Goal: Navigation & Orientation: Find specific page/section

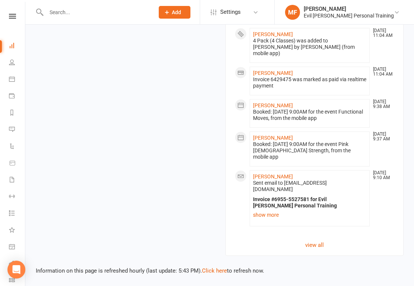
scroll to position [856, 0]
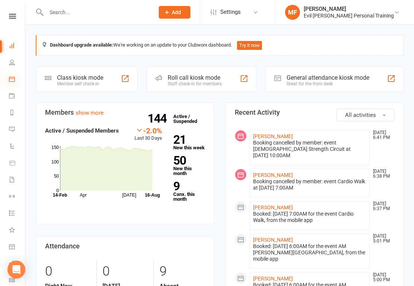
click at [11, 82] on icon at bounding box center [12, 79] width 6 height 6
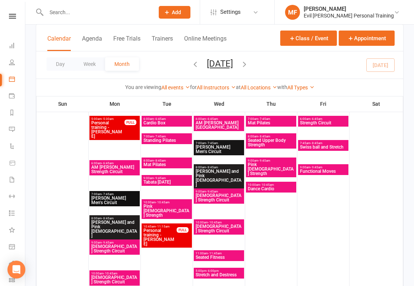
scroll to position [59, 0]
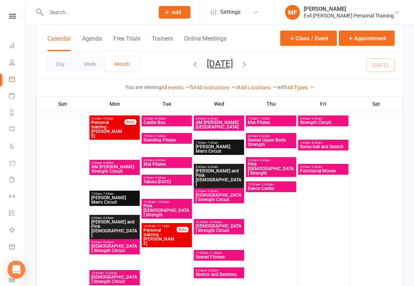
click at [112, 174] on span "AM Barbee Strength Circuit" at bounding box center [114, 169] width 47 height 9
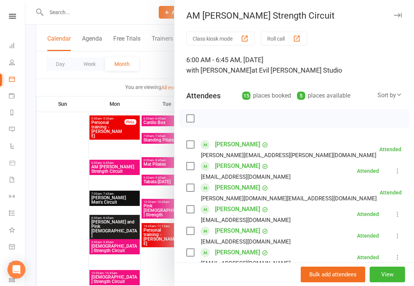
click at [61, 172] on div at bounding box center [219, 143] width 388 height 286
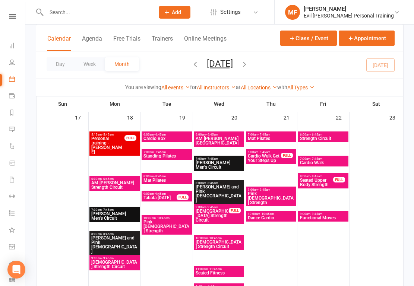
scroll to position [869, 0]
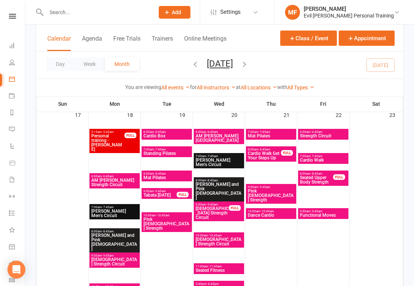
click at [116, 152] on span "Personal training - Grete Hindsberger" at bounding box center [108, 143] width 34 height 18
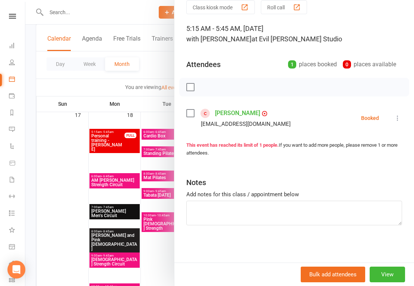
scroll to position [33, 0]
click at [105, 197] on div at bounding box center [219, 143] width 388 height 286
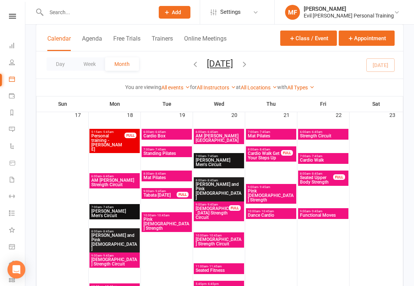
click at [105, 178] on span "- 6:45am" at bounding box center [108, 176] width 12 height 3
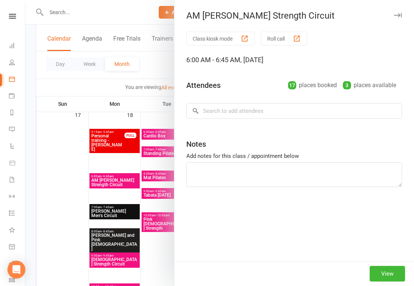
click at [69, 197] on div at bounding box center [219, 143] width 388 height 286
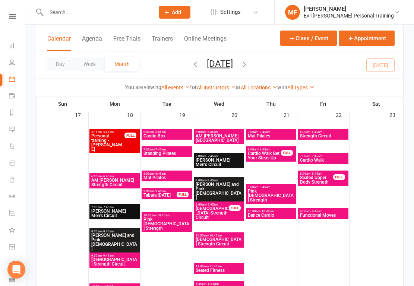
click at [117, 178] on span "6:00am - 6:45am" at bounding box center [114, 176] width 47 height 3
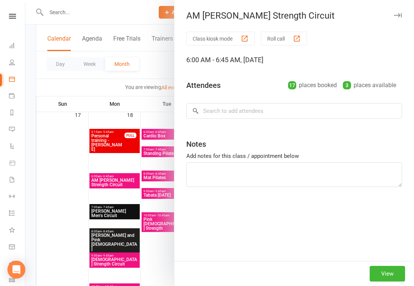
click at [123, 203] on div at bounding box center [219, 143] width 388 height 286
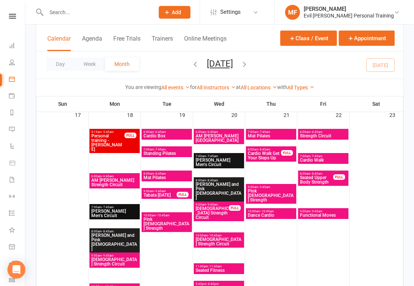
click at [123, 187] on span "AM Barbee Strength Circuit" at bounding box center [114, 182] width 47 height 9
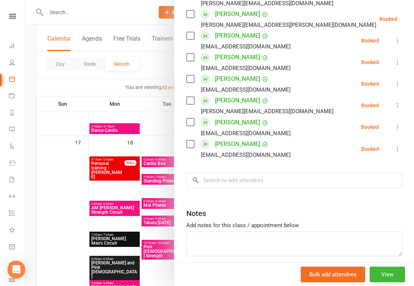
scroll to position [358, 0]
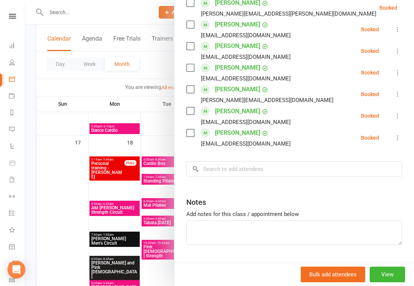
click at [114, 229] on div at bounding box center [219, 143] width 388 height 286
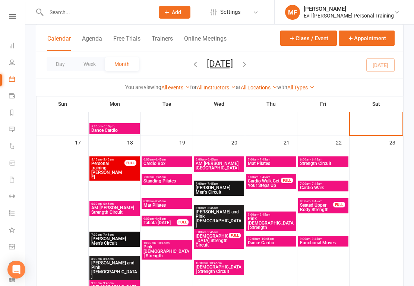
click at [108, 245] on span "Ken Do Men's Circuit" at bounding box center [114, 241] width 47 height 9
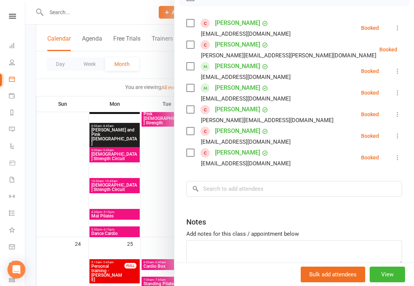
scroll to position [978, 0]
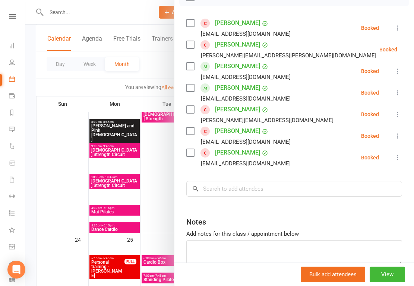
click at [118, 172] on div at bounding box center [219, 143] width 388 height 286
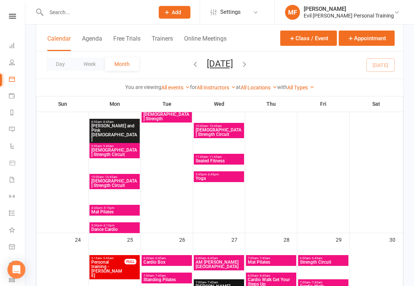
click at [118, 157] on span "Ladies Strength Circuit" at bounding box center [114, 152] width 47 height 9
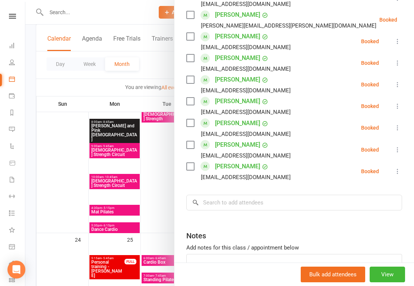
scroll to position [349, 0]
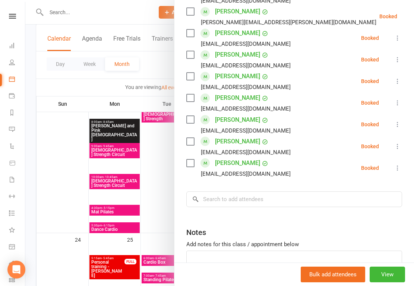
click at [109, 203] on div at bounding box center [219, 143] width 388 height 286
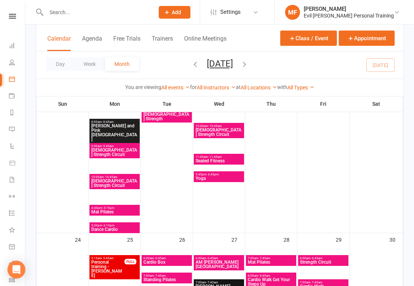
click at [109, 188] on span "Ladies Strength Circuit" at bounding box center [114, 183] width 47 height 9
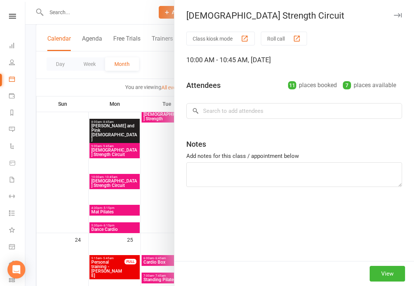
click at [106, 229] on div at bounding box center [219, 143] width 388 height 286
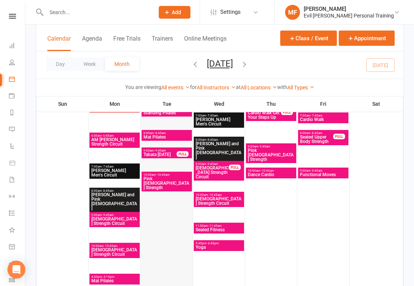
scroll to position [910, 0]
click at [210, 206] on span "Ladies Strength Circuit" at bounding box center [218, 201] width 47 height 9
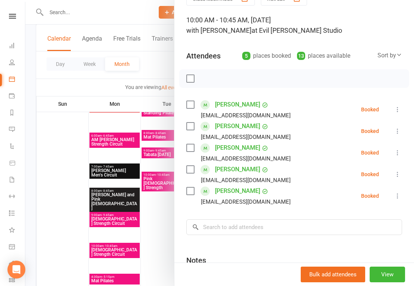
scroll to position [38, 0]
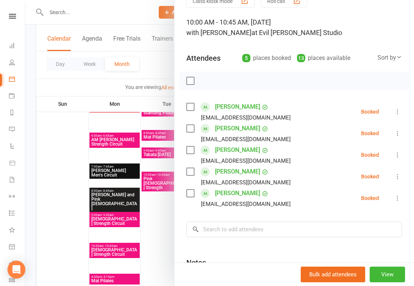
click at [150, 236] on div at bounding box center [219, 143] width 388 height 286
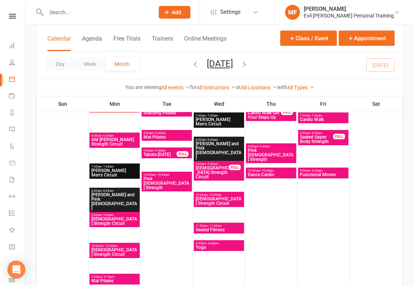
click at [159, 152] on span "- 9:45am" at bounding box center [160, 150] width 12 height 3
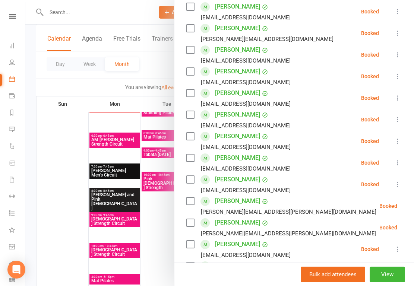
scroll to position [150, 0]
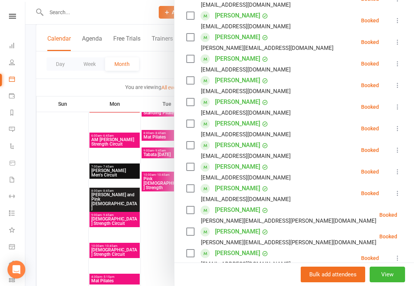
click at [154, 253] on div at bounding box center [219, 143] width 388 height 286
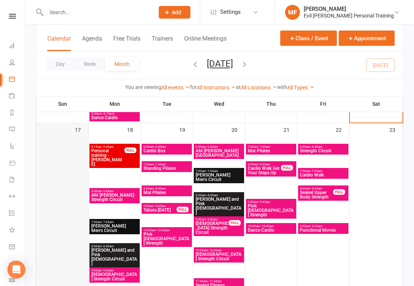
scroll to position [857, 0]
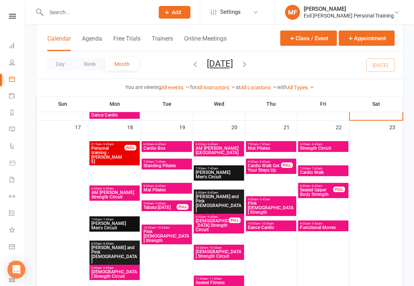
click at [167, 164] on span "7:00am - 7:45am" at bounding box center [166, 161] width 47 height 3
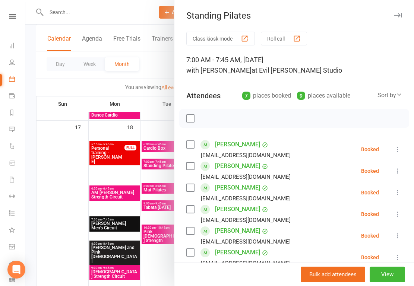
click at [69, 189] on div at bounding box center [219, 143] width 388 height 286
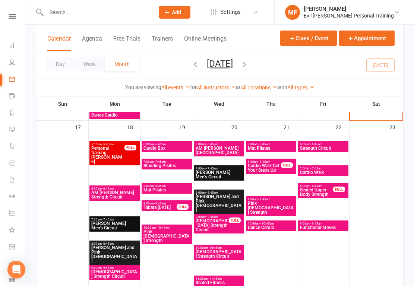
click at [319, 197] on span "Seated Upper Body Strength" at bounding box center [316, 192] width 34 height 9
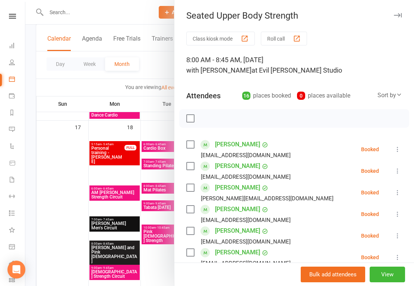
scroll to position [0, 0]
click at [53, 156] on div at bounding box center [219, 143] width 388 height 286
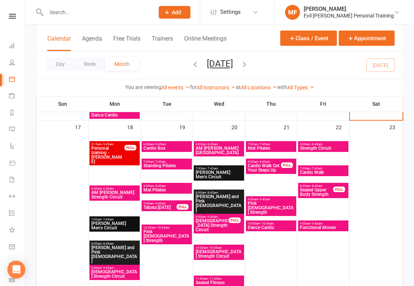
click at [321, 170] on span "7:00am - 7:45am" at bounding box center [322, 168] width 47 height 3
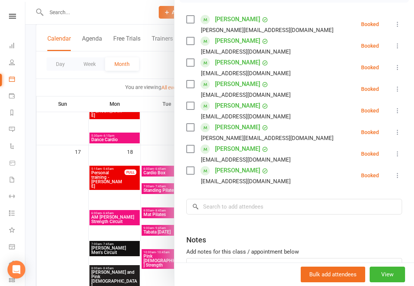
scroll to position [100, 0]
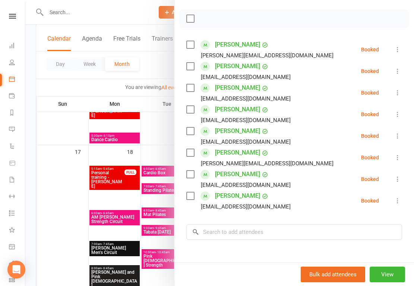
click at [60, 142] on div at bounding box center [219, 143] width 388 height 286
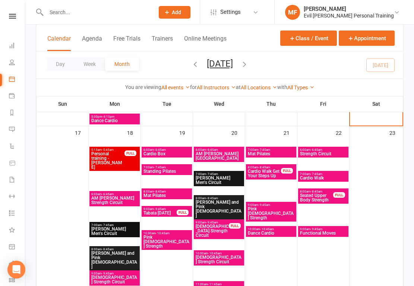
scroll to position [851, 0]
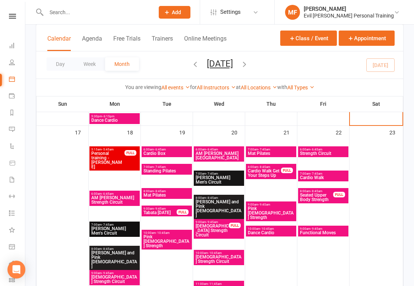
click at [271, 178] on span "Cardio Walk Get Your Steps Up" at bounding box center [264, 173] width 34 height 9
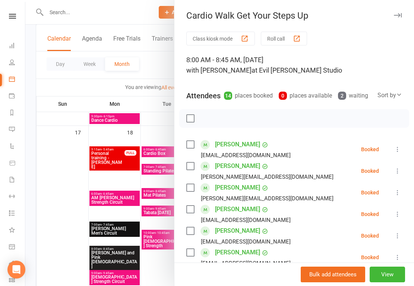
scroll to position [0, 0]
